Goal: Task Accomplishment & Management: Use online tool/utility

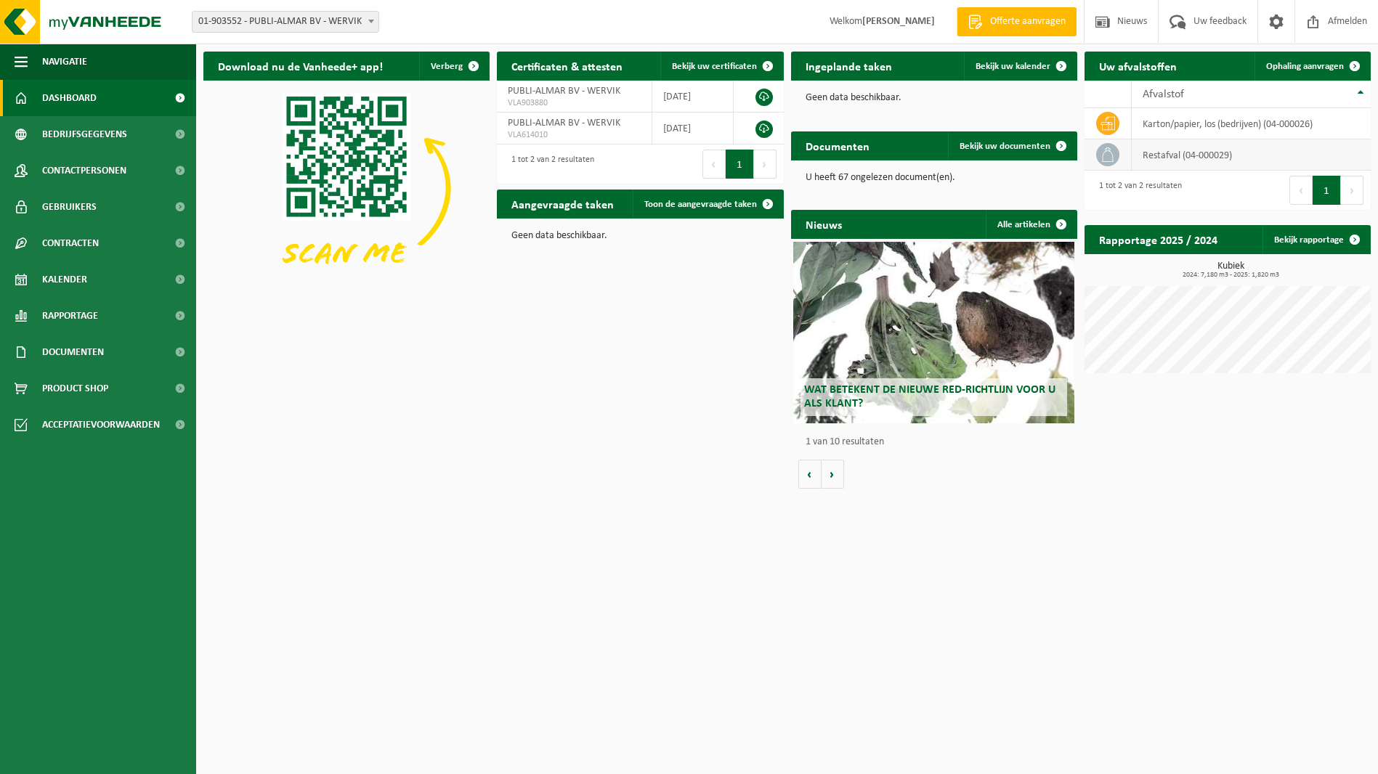
click at [1159, 161] on td "restafval (04-000029)" at bounding box center [1251, 154] width 239 height 31
click at [1312, 66] on span "Ophaling aanvragen" at bounding box center [1305, 66] width 78 height 9
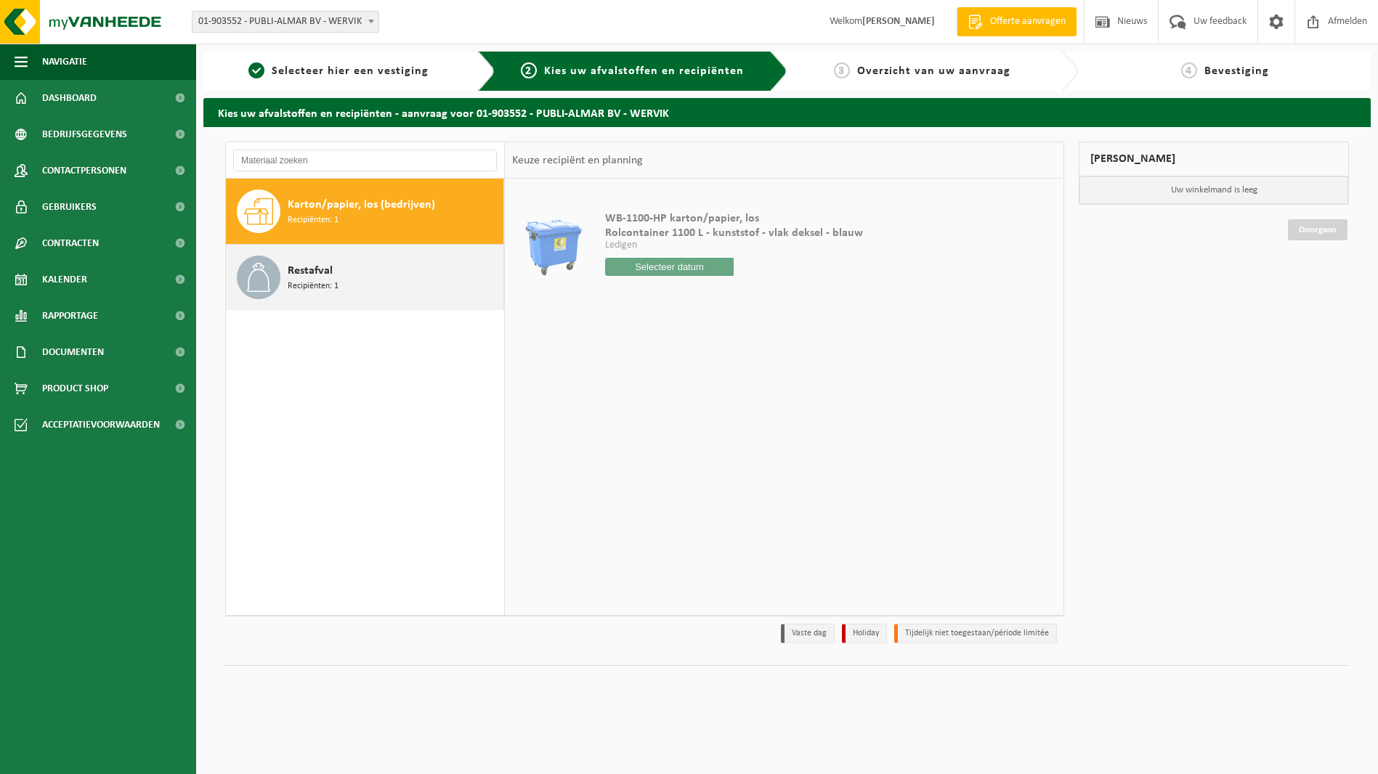
click at [344, 274] on div "Restafval Recipiënten: 1" at bounding box center [394, 278] width 212 height 44
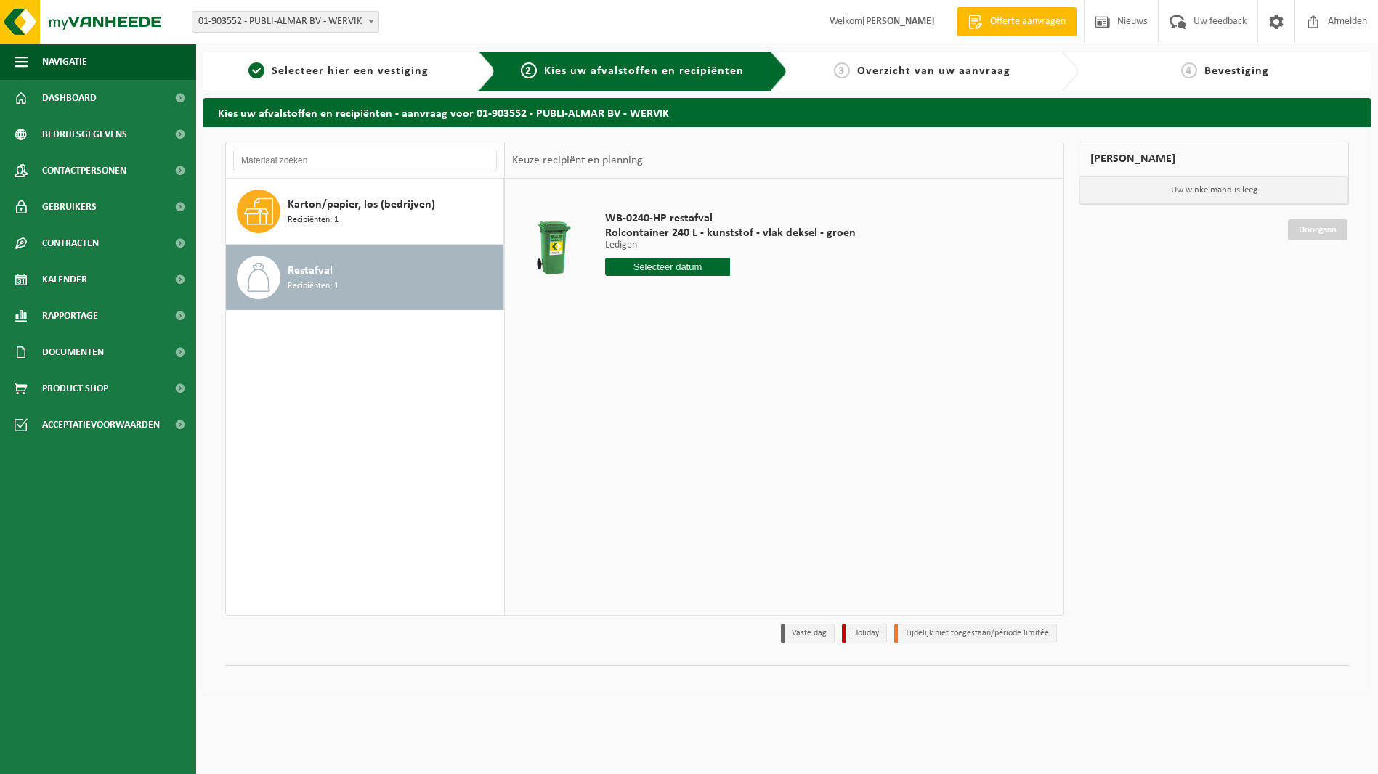
click at [669, 270] on input "text" at bounding box center [668, 267] width 126 height 18
click at [642, 397] on div "16" at bounding box center [643, 395] width 25 height 23
type input "Van 2025-09-16"
click at [644, 322] on button "In winkelmand" at bounding box center [647, 321] width 80 height 23
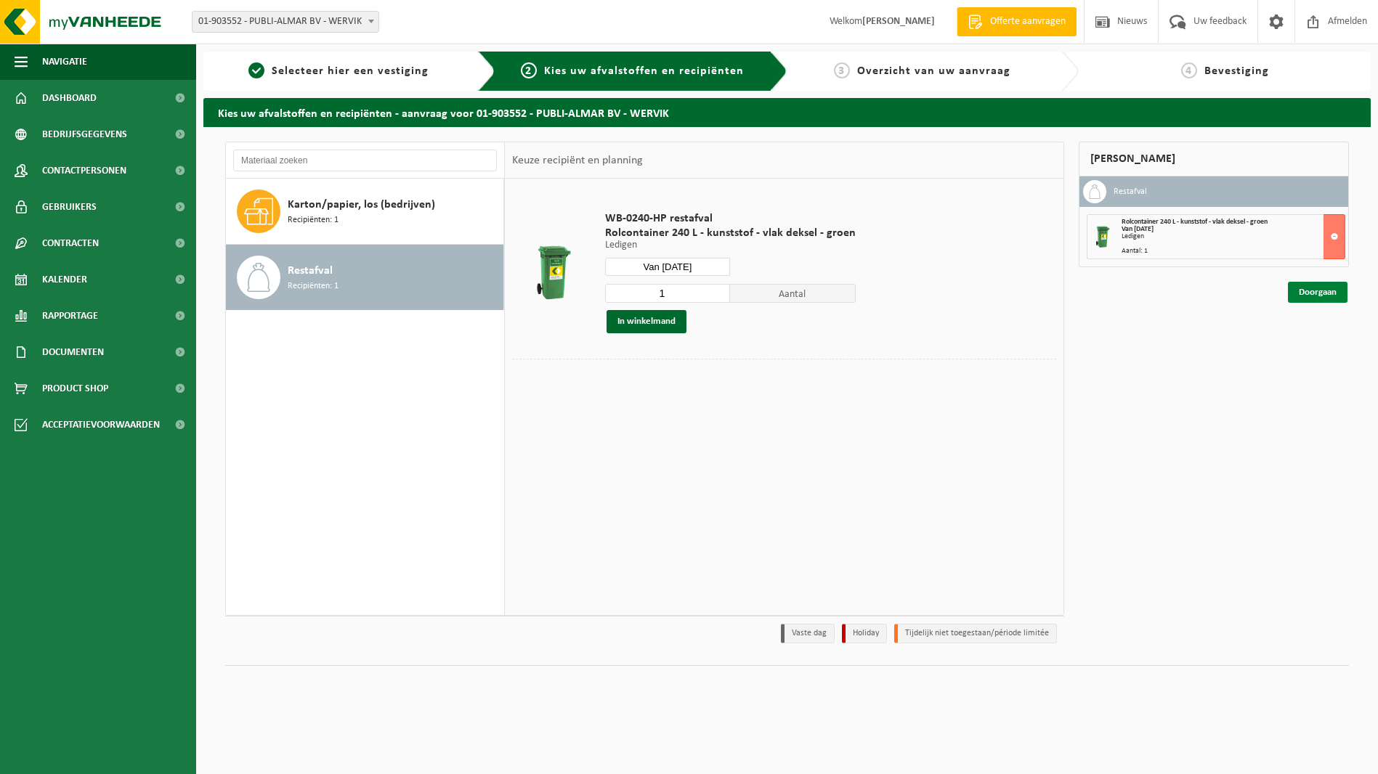
click at [1310, 294] on link "Doorgaan" at bounding box center [1318, 292] width 60 height 21
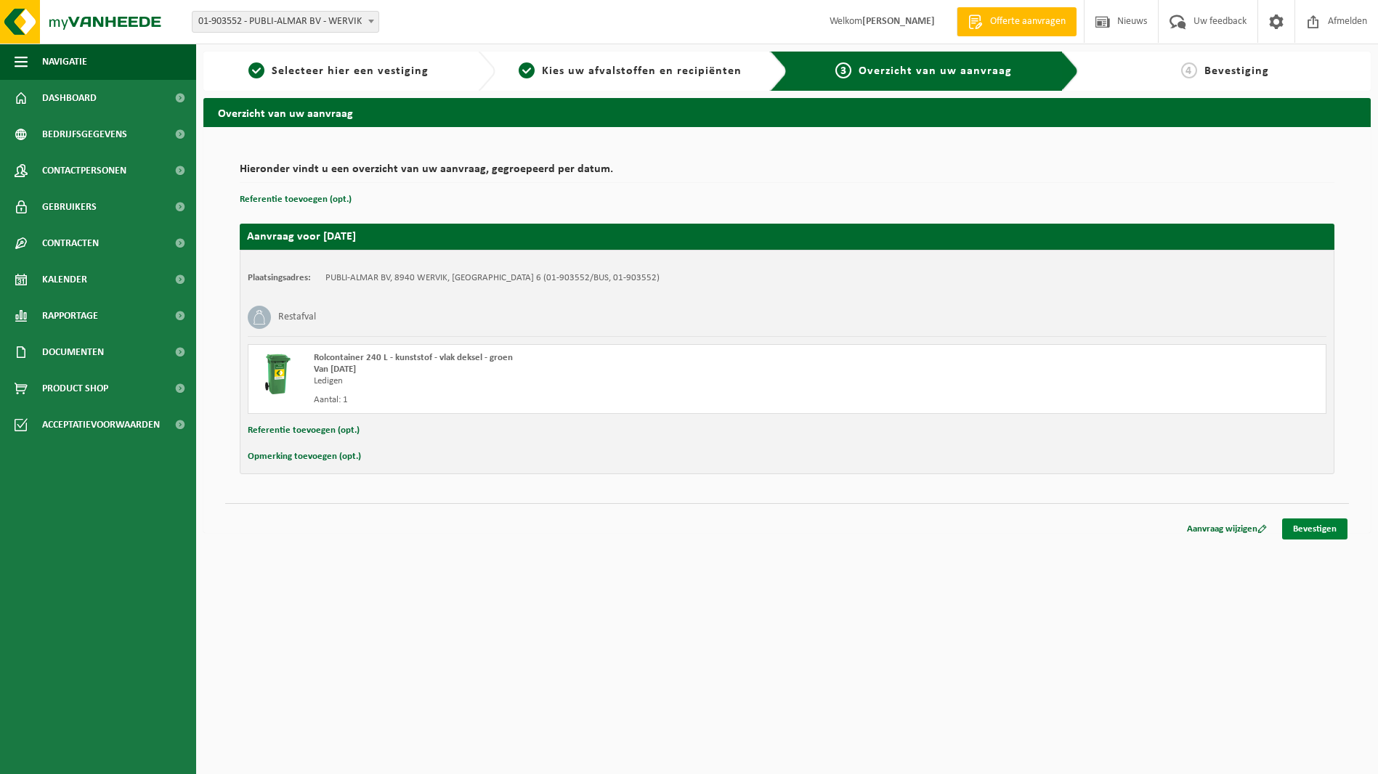
click at [1314, 532] on link "Bevestigen" at bounding box center [1314, 529] width 65 height 21
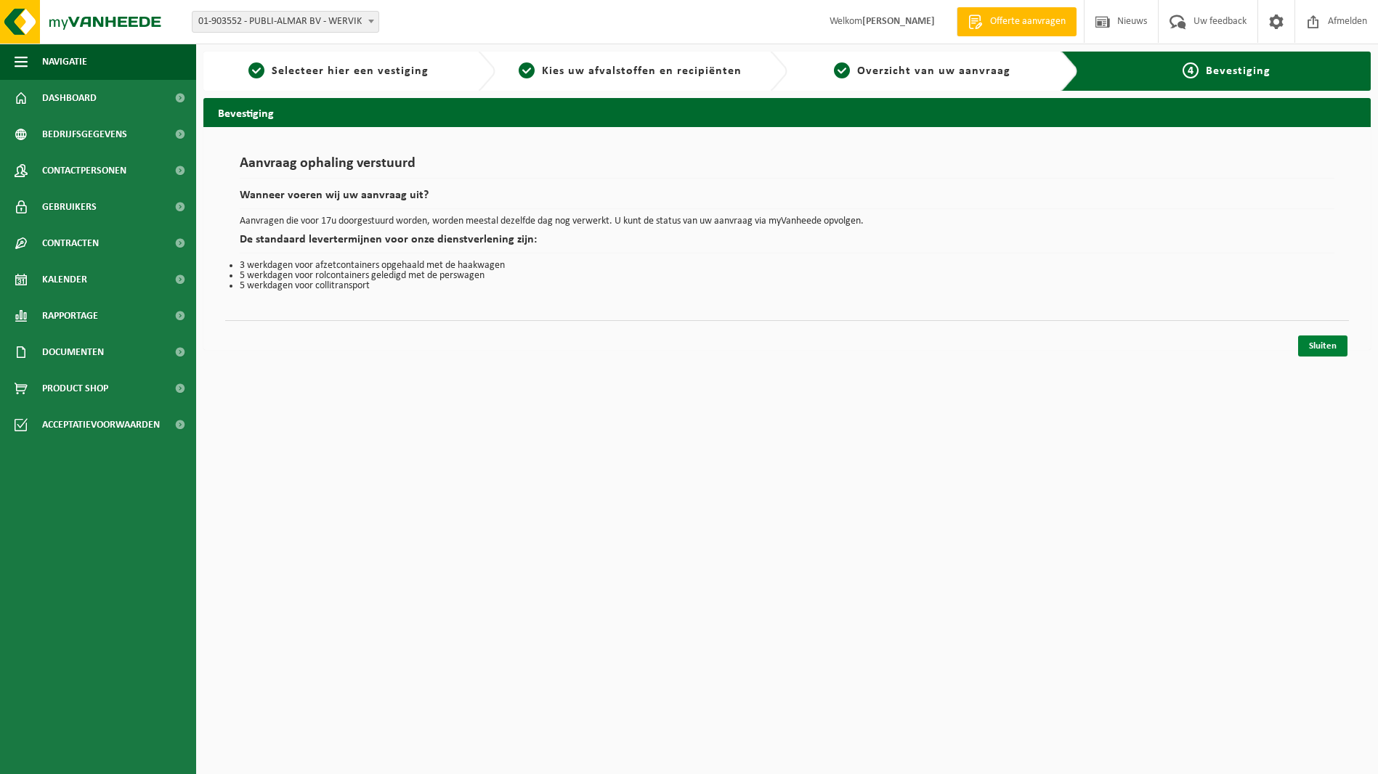
click at [1315, 341] on link "Sluiten" at bounding box center [1322, 346] width 49 height 21
